Goal: Transaction & Acquisition: Purchase product/service

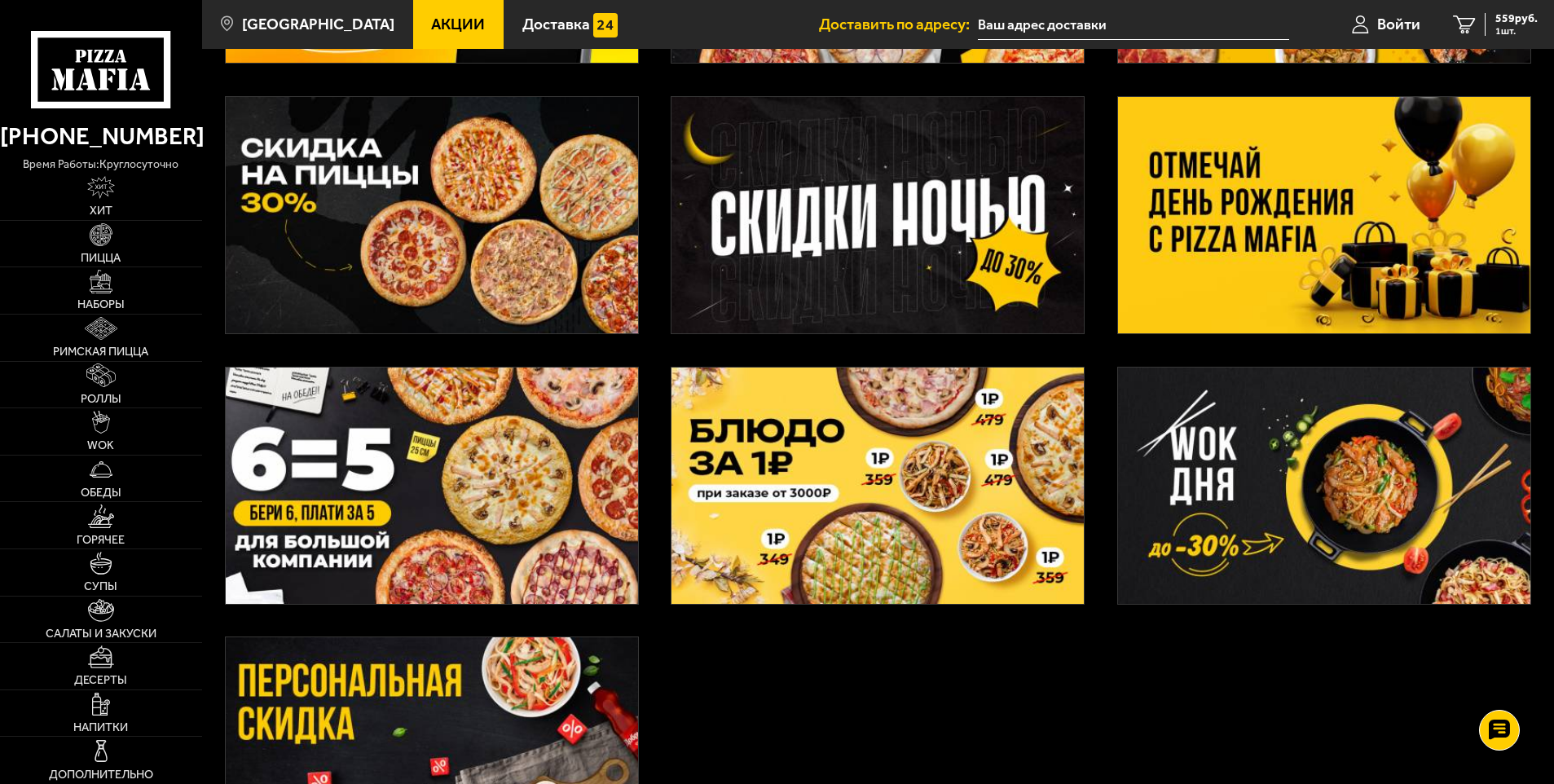
scroll to position [326, 0]
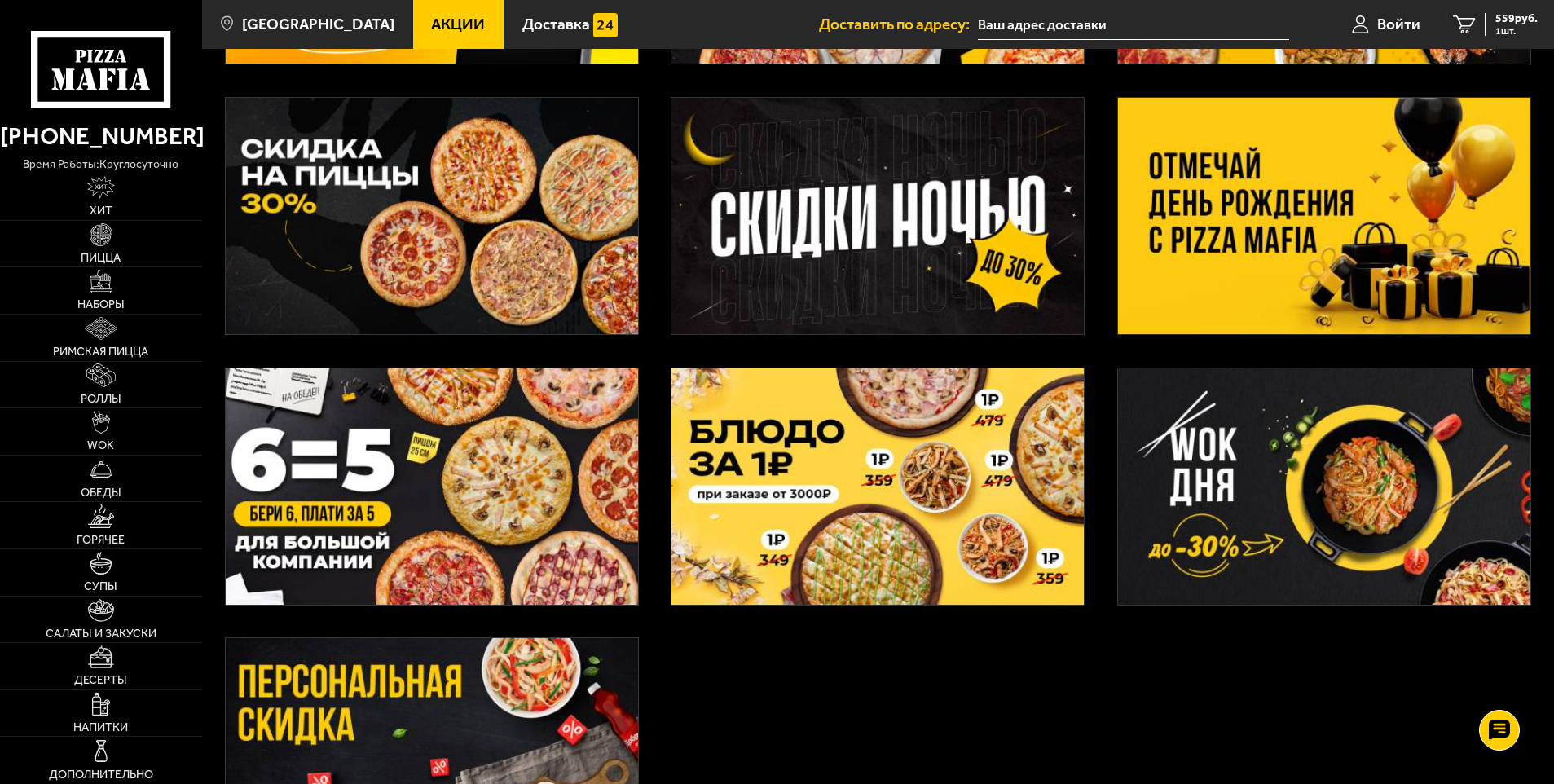
click at [1210, 240] on img at bounding box center [1324, 215] width 412 height 236
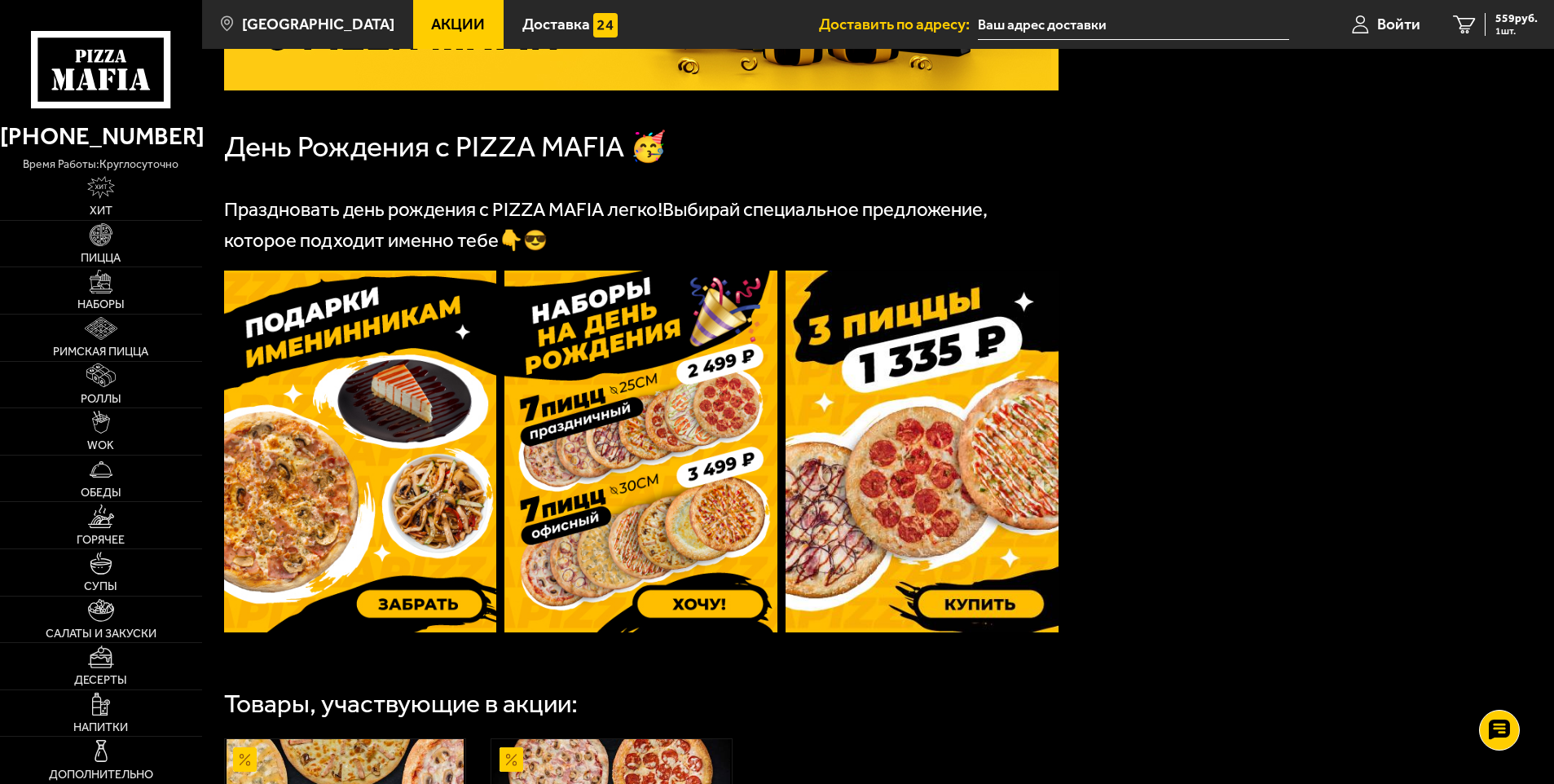
scroll to position [326, 0]
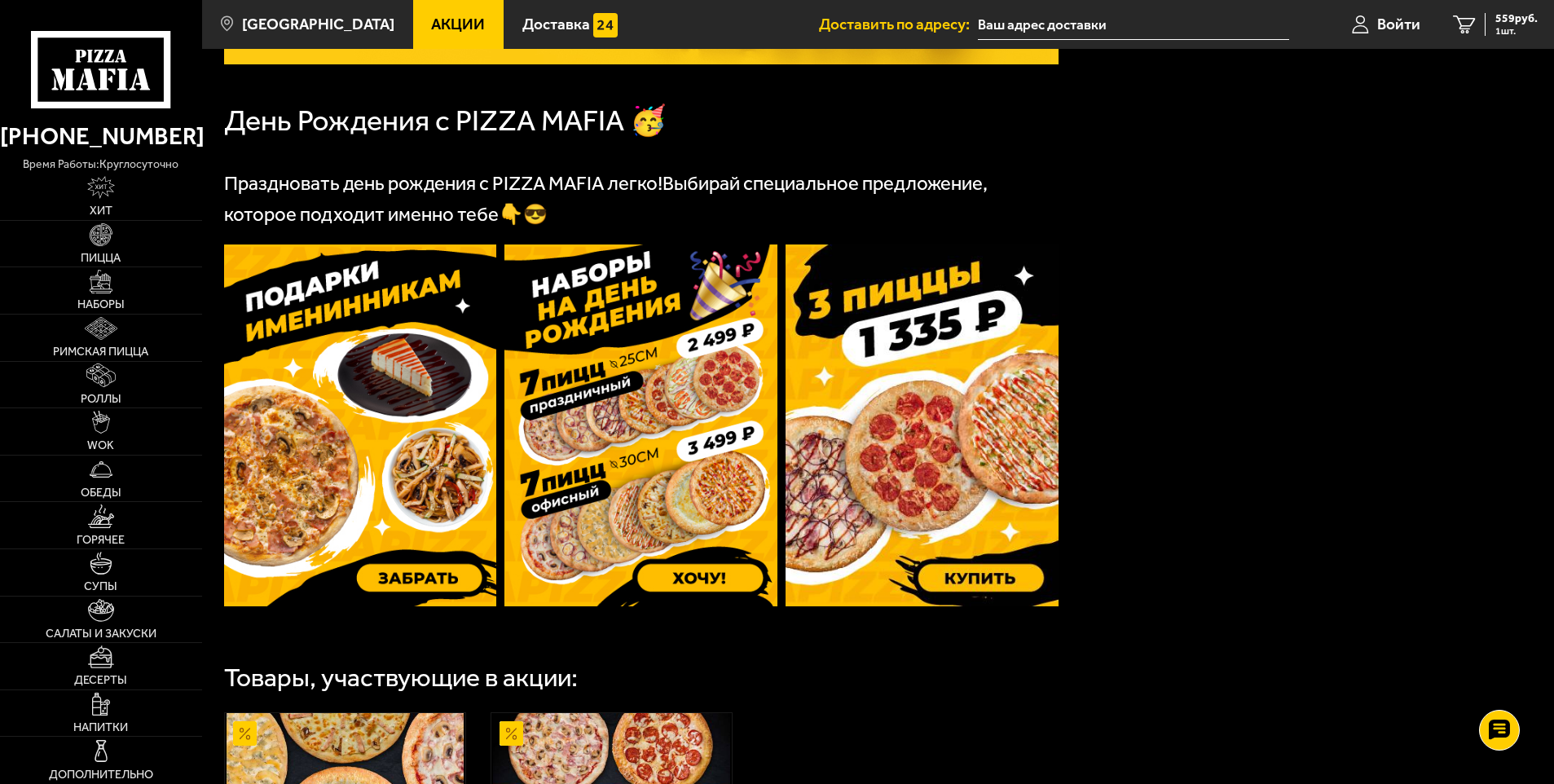
click at [464, 441] on img at bounding box center [360, 425] width 273 height 361
drag, startPoint x: 130, startPoint y: 237, endPoint x: 633, endPoint y: 83, distance: 526.0
click at [130, 237] on link "Пицца" at bounding box center [101, 243] width 203 height 47
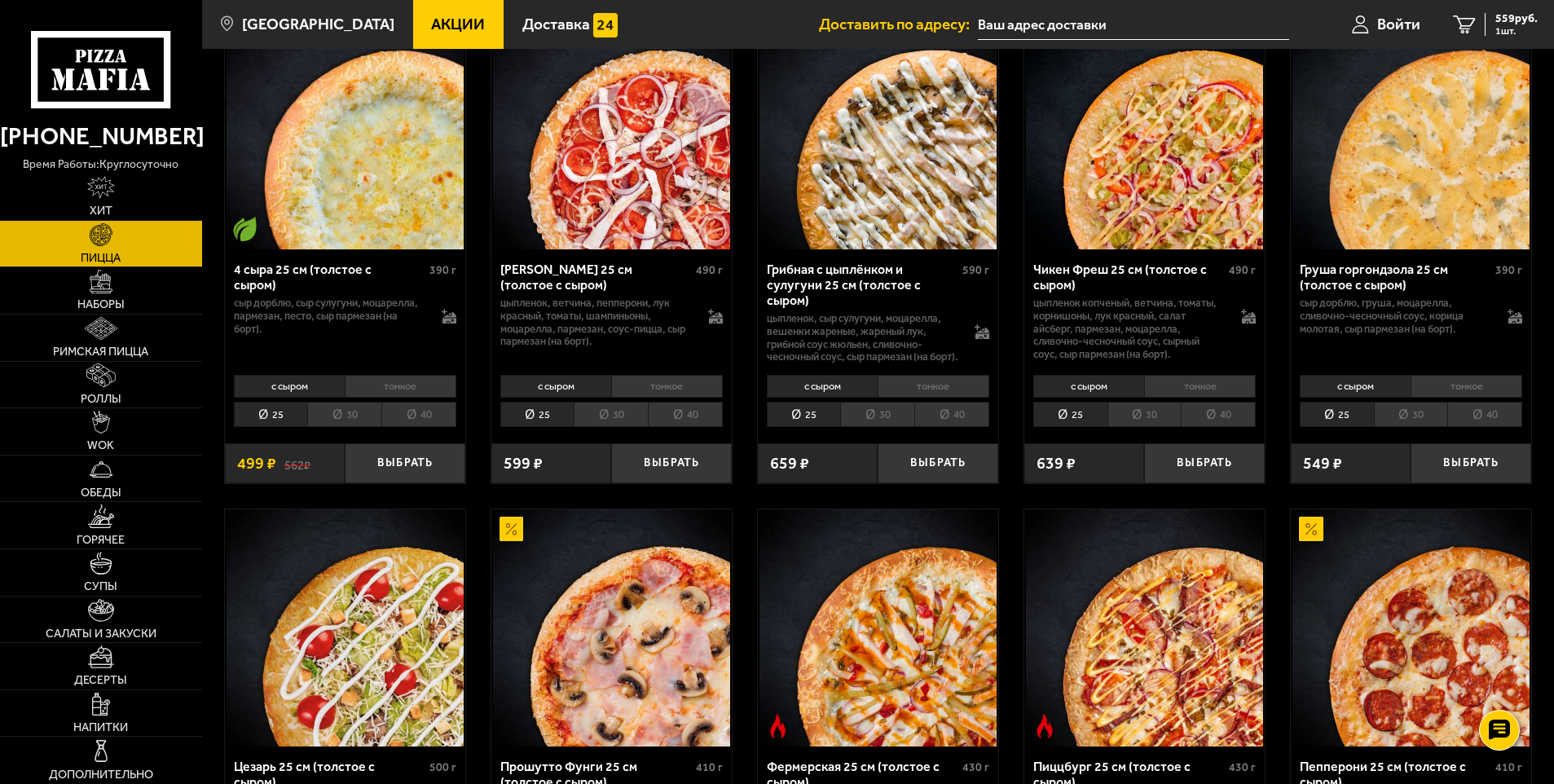
scroll to position [1101, 0]
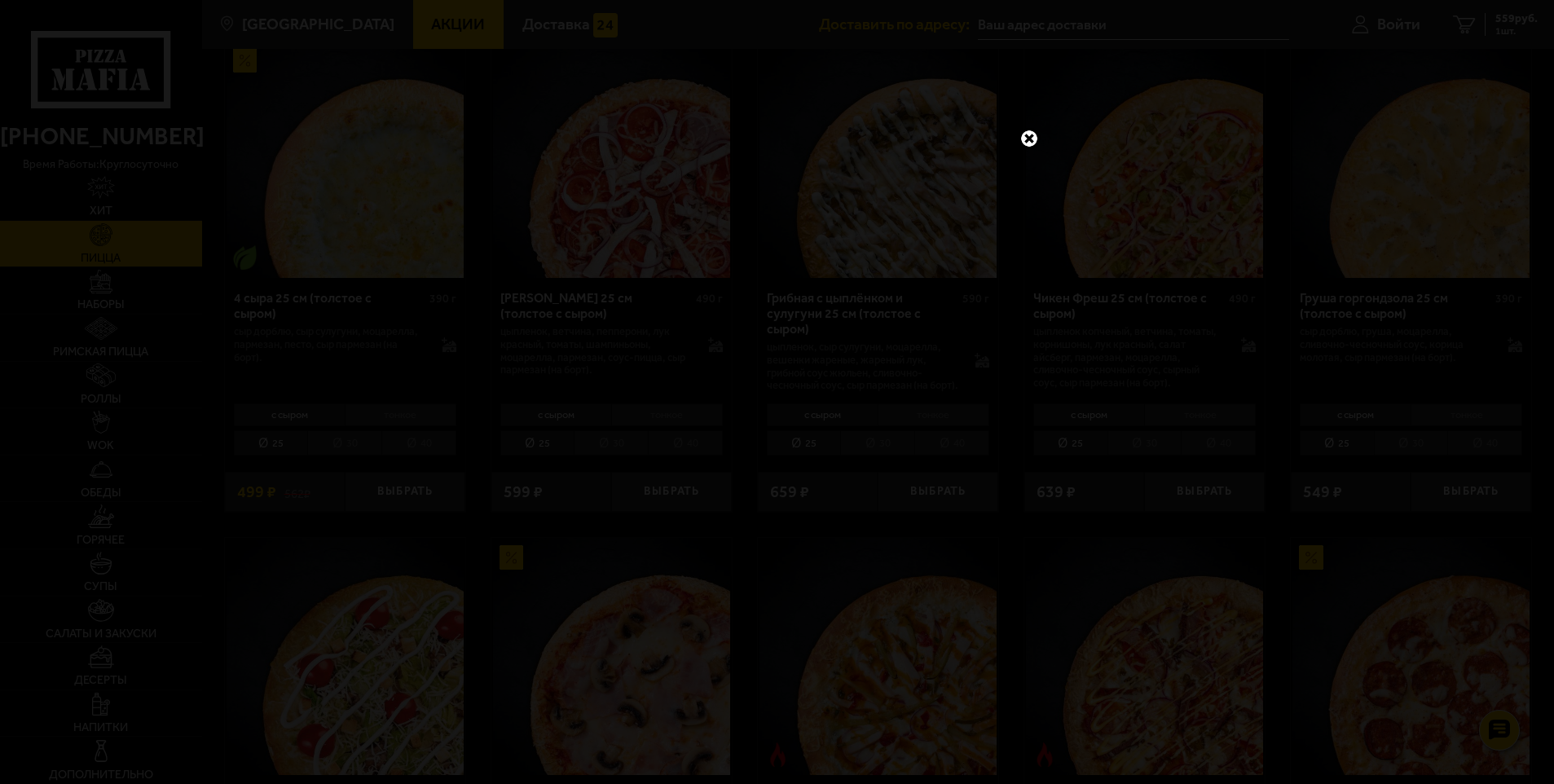
click at [1026, 139] on link at bounding box center [1029, 138] width 21 height 21
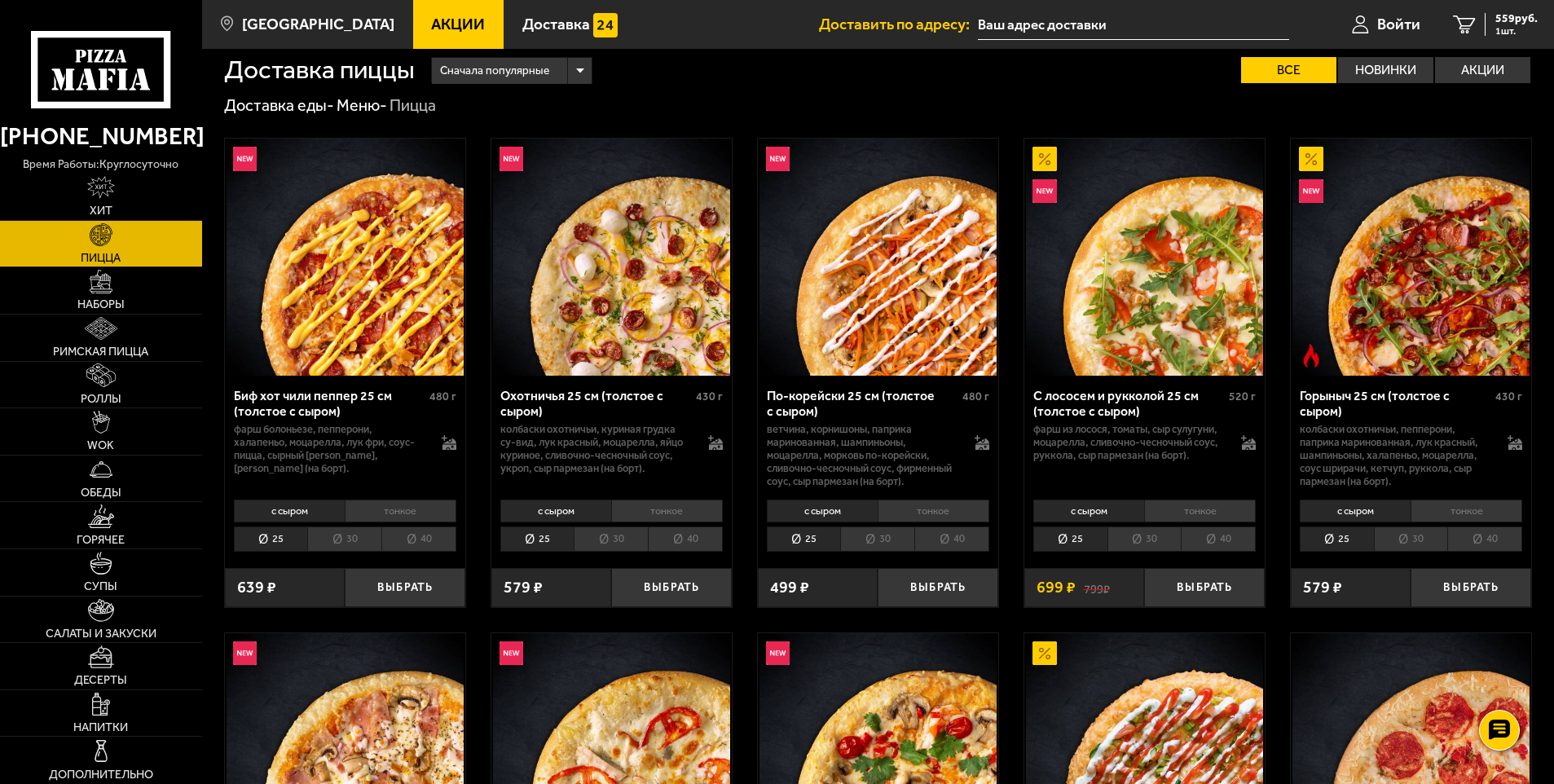
scroll to position [0, 0]
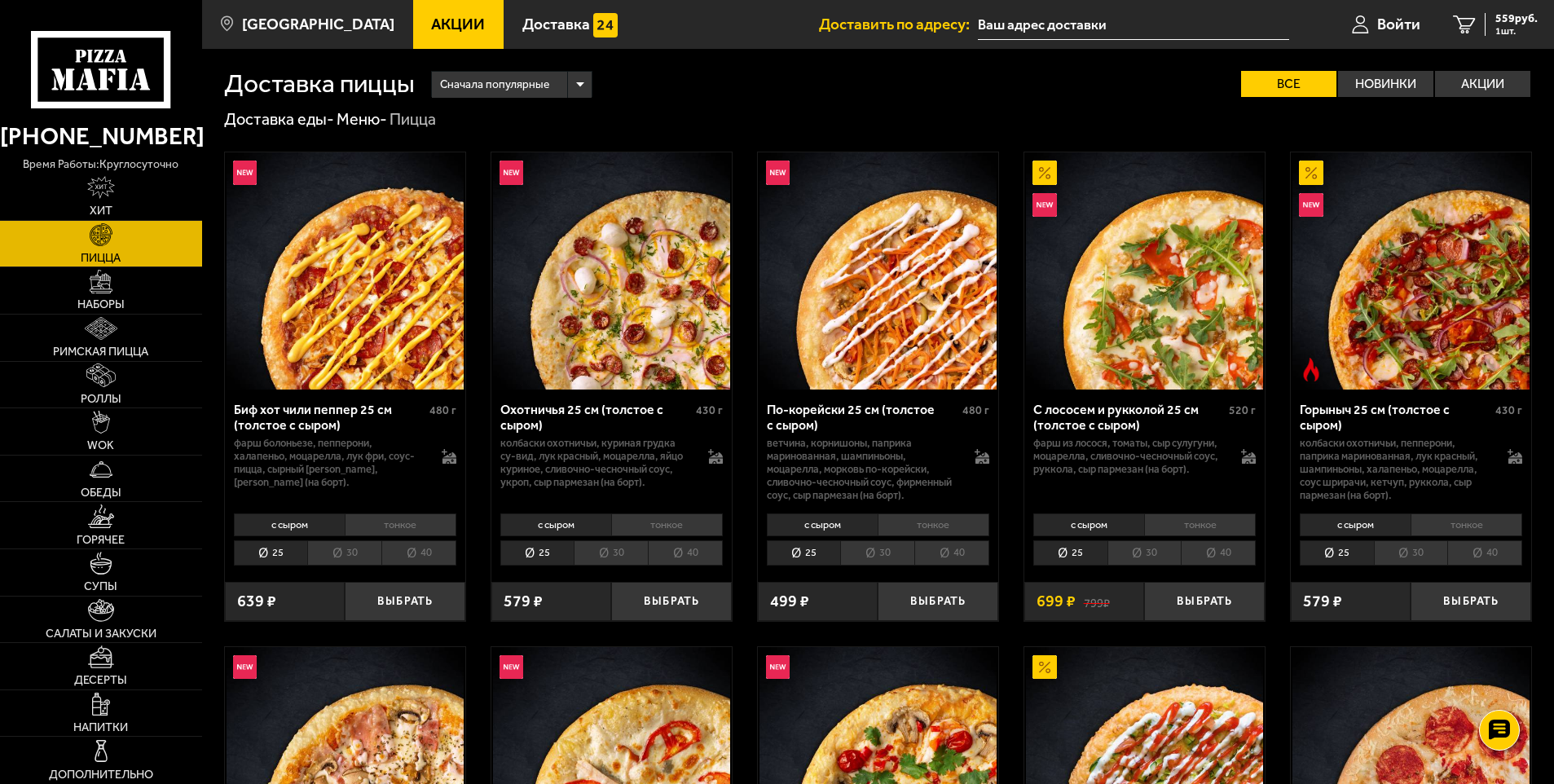
click at [451, 30] on span "Акции" at bounding box center [458, 24] width 54 height 16
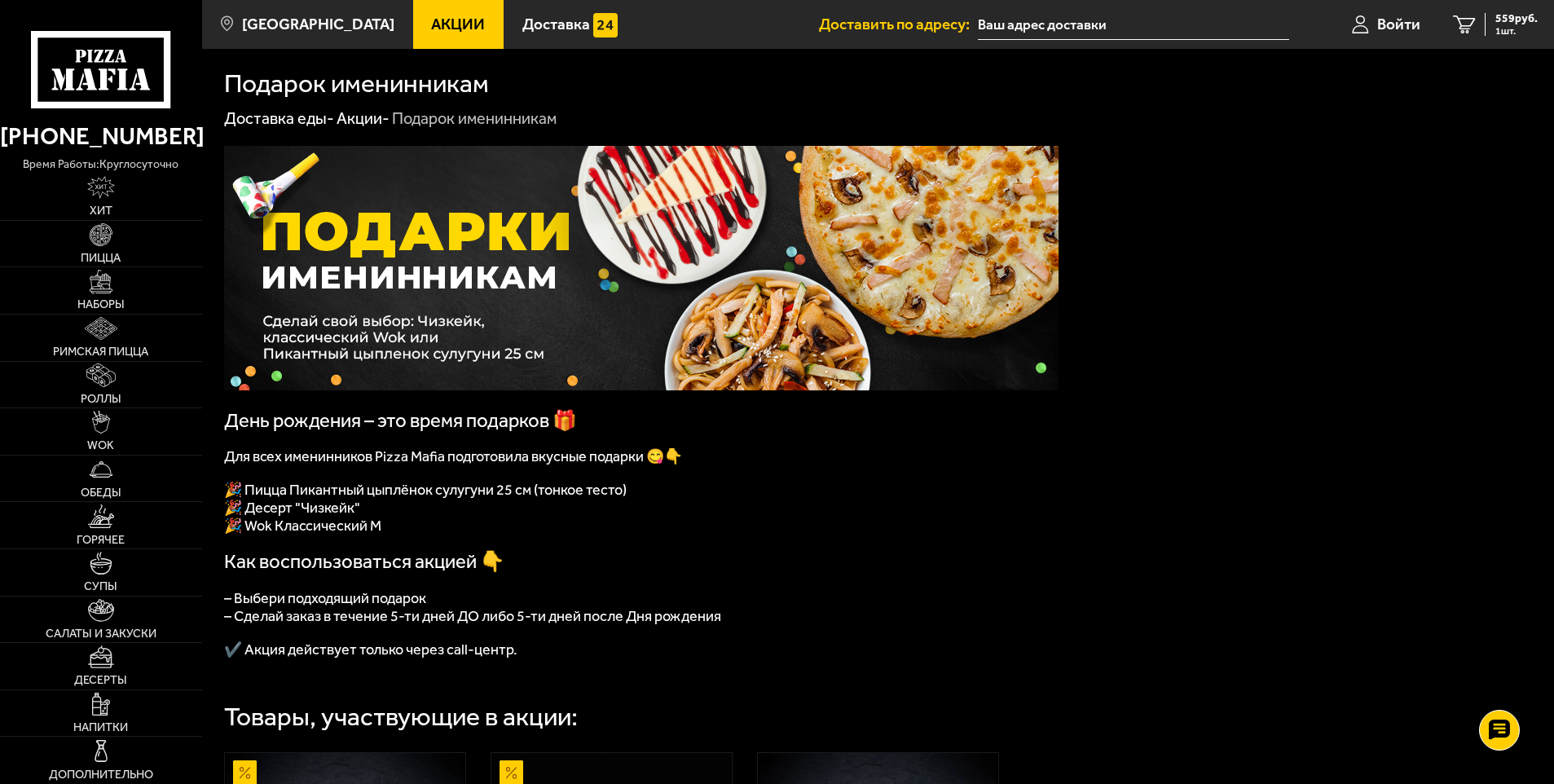
drag, startPoint x: 457, startPoint y: 27, endPoint x: 694, endPoint y: 40, distance: 237.4
click at [457, 27] on span "Акции" at bounding box center [458, 24] width 54 height 16
